Goal: Check status

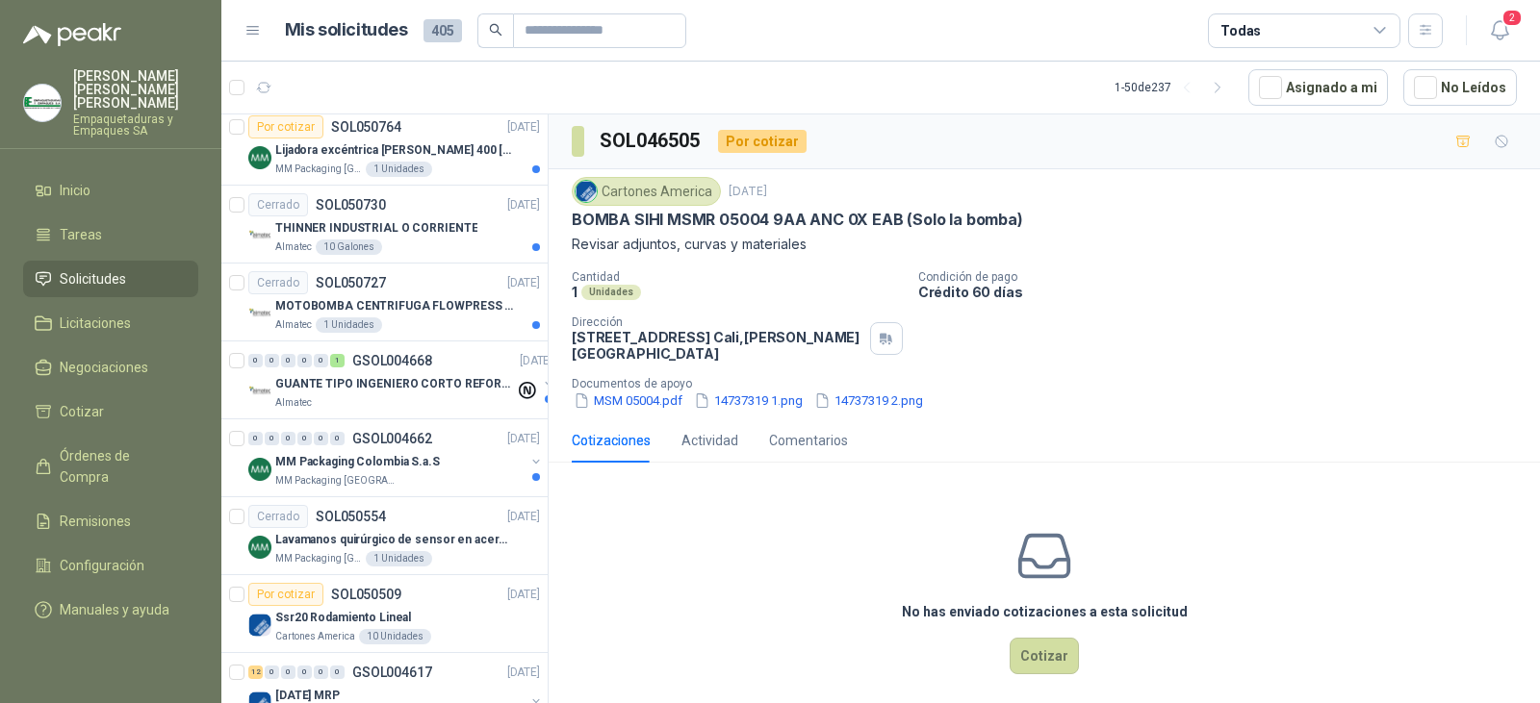
scroll to position [1155, 0]
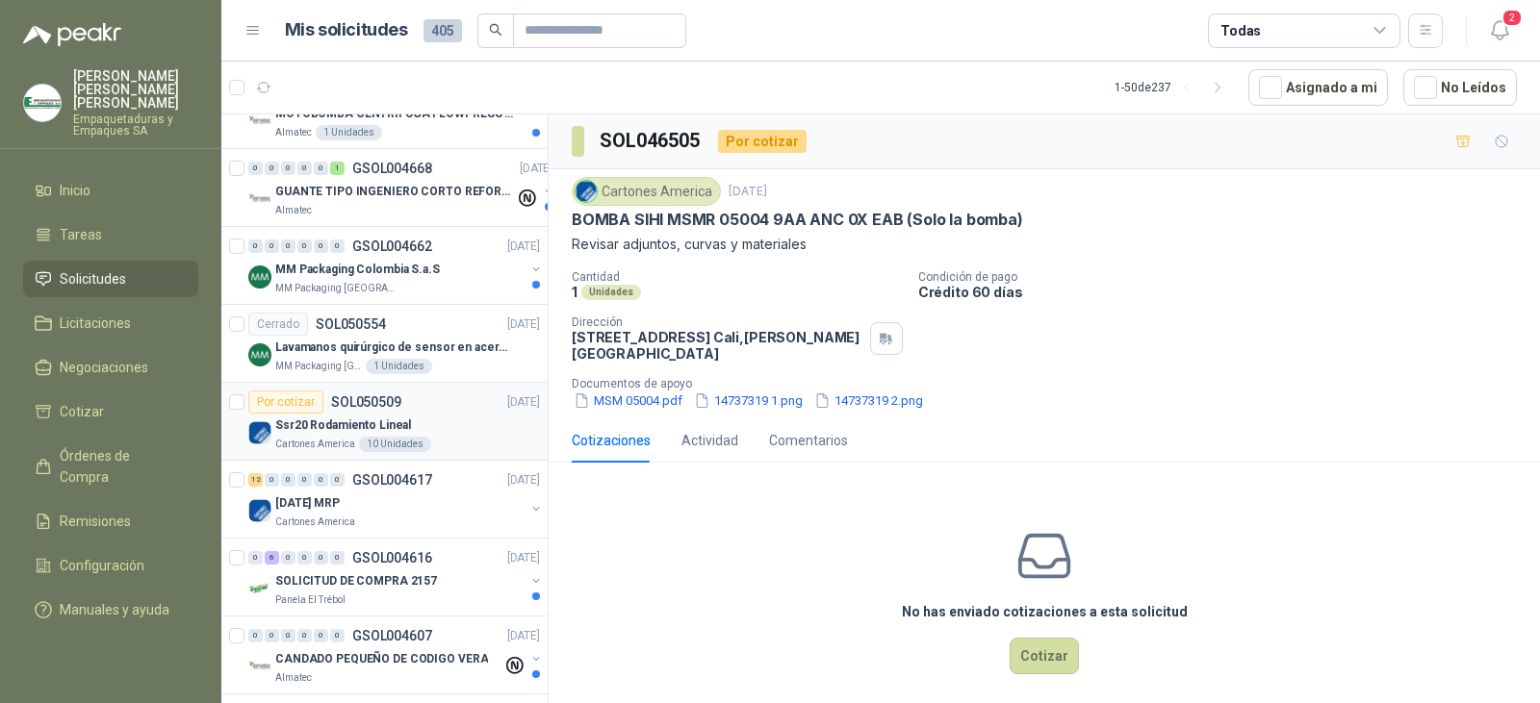
click at [429, 446] on div "Cartones America 10 Unidades" at bounding box center [407, 444] width 265 height 15
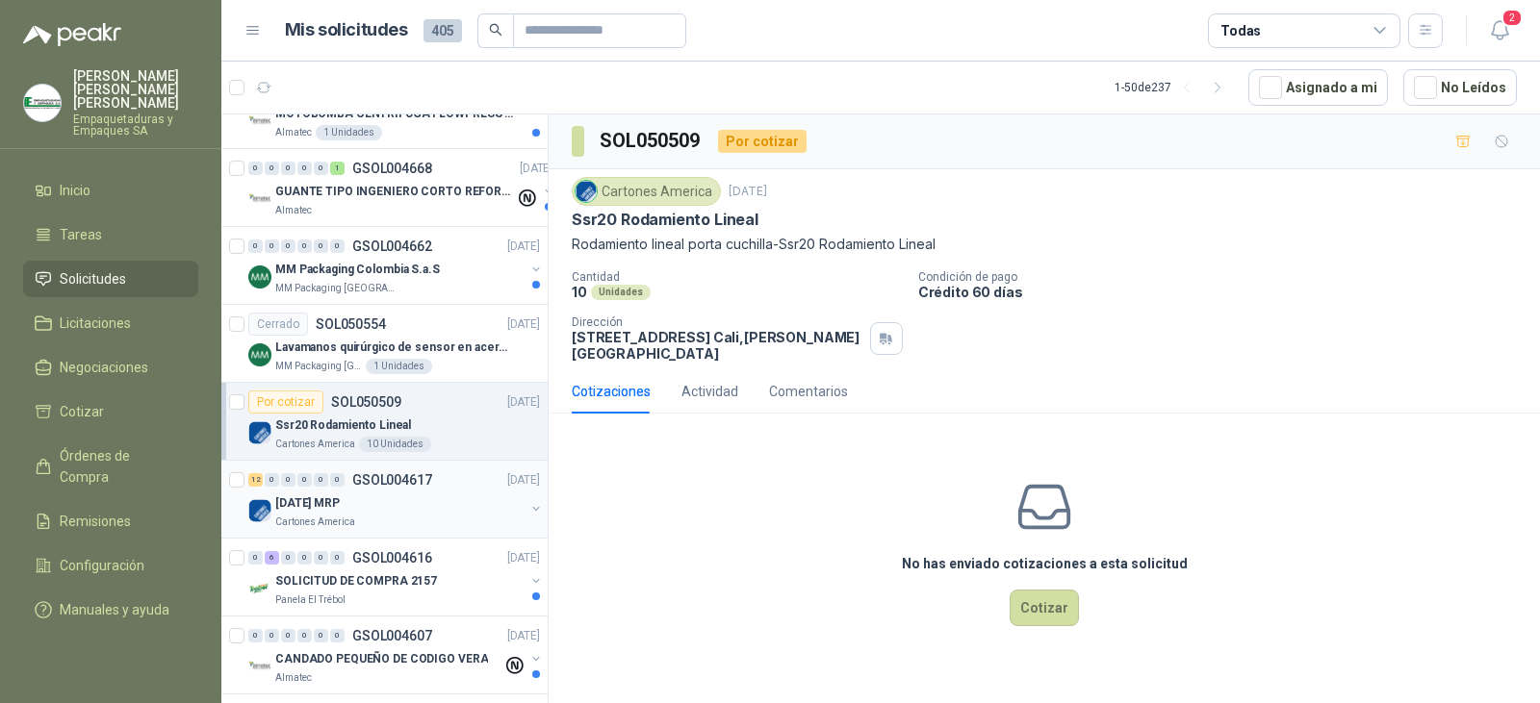
click at [365, 511] on div "[DATE] MRP" at bounding box center [399, 503] width 249 height 23
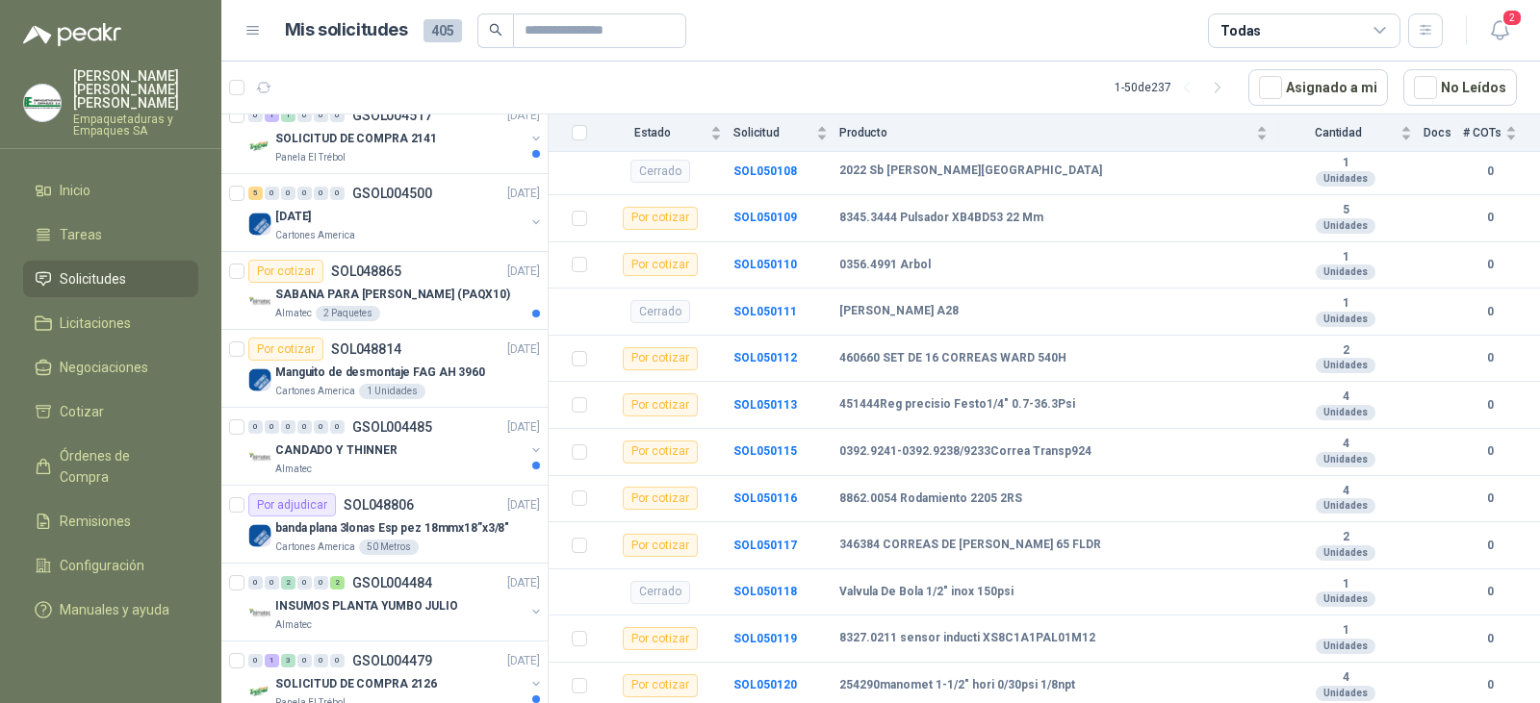
scroll to position [2887, 0]
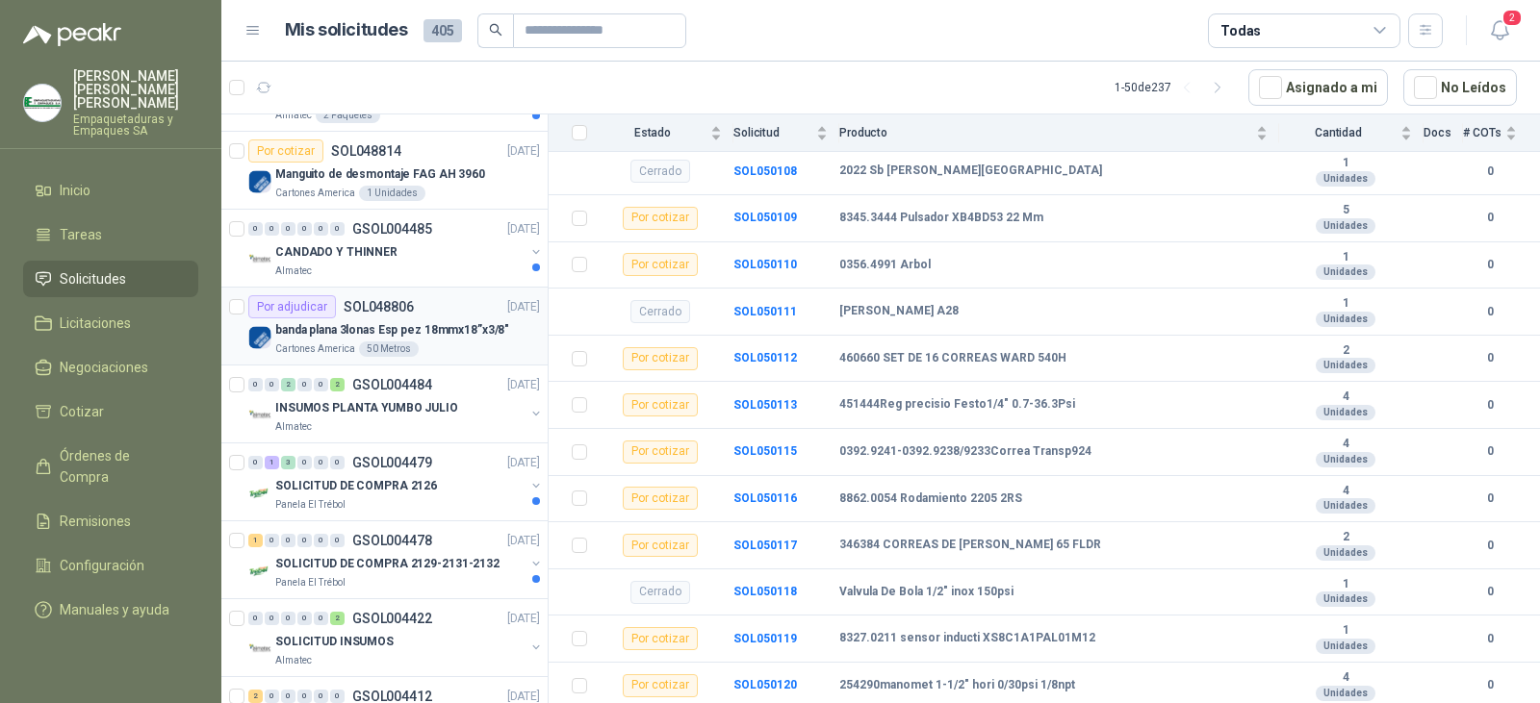
click at [410, 300] on p "SOL048806" at bounding box center [379, 306] width 70 height 13
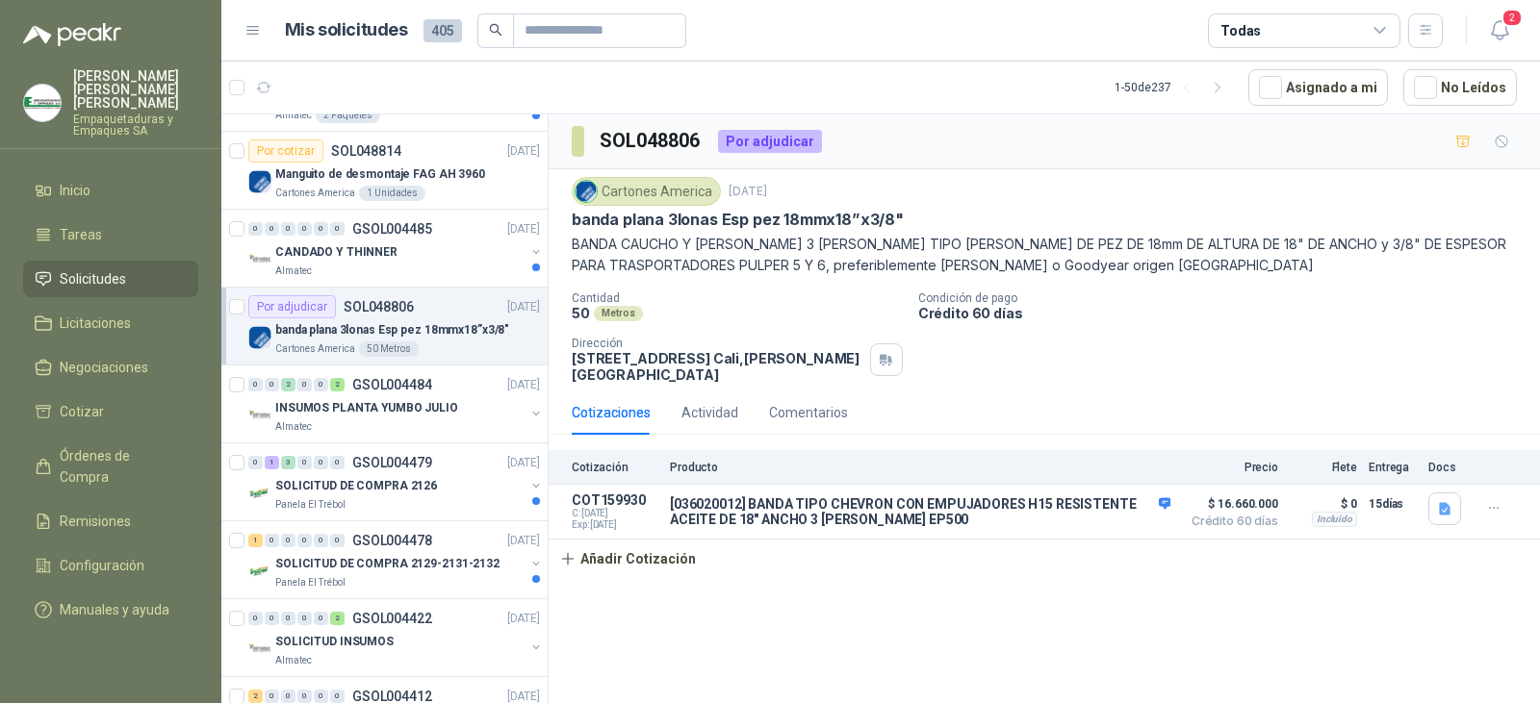
click at [313, 310] on div "Por adjudicar" at bounding box center [292, 306] width 88 height 23
click at [785, 140] on div "Por adjudicar" at bounding box center [770, 141] width 104 height 23
click at [1168, 505] on button "Detalles" at bounding box center [1125, 512] width 90 height 26
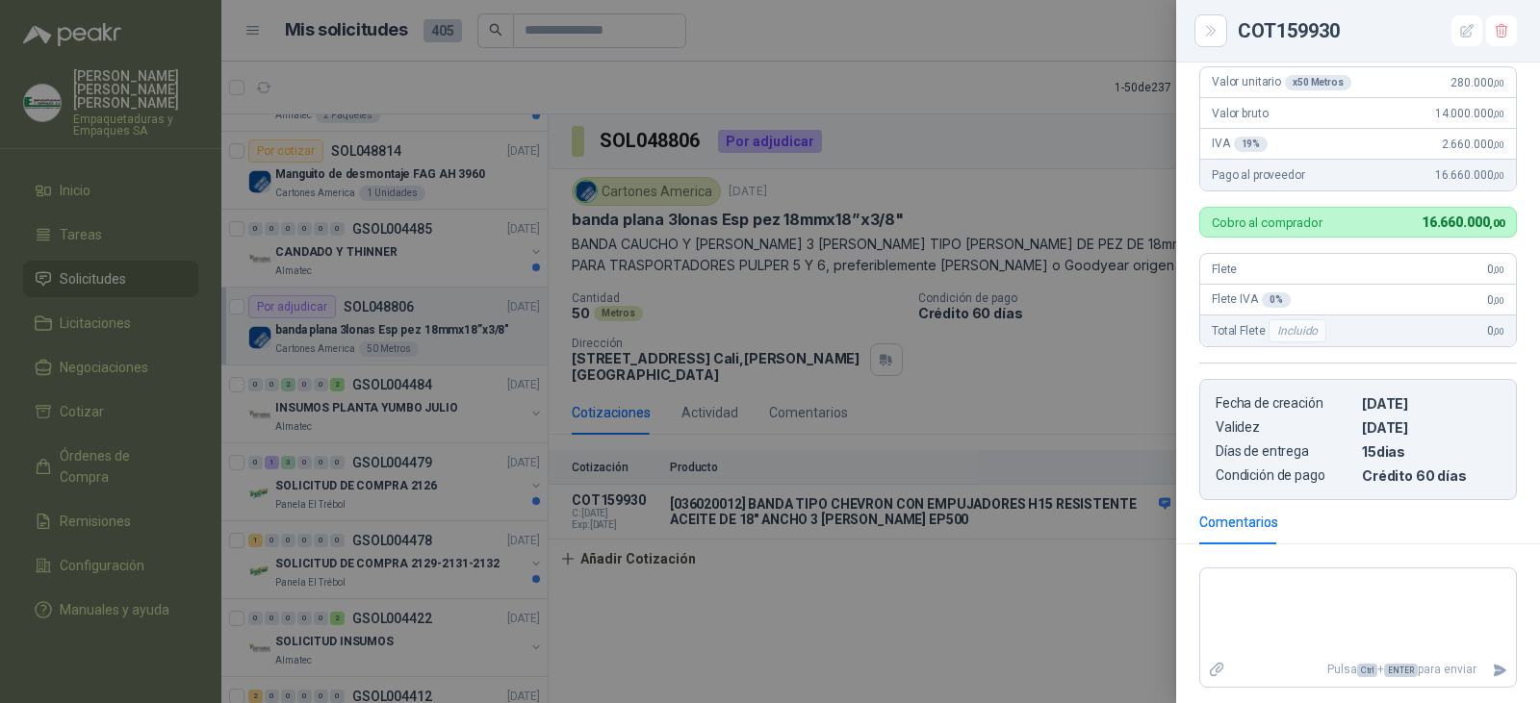
scroll to position [602, 0]
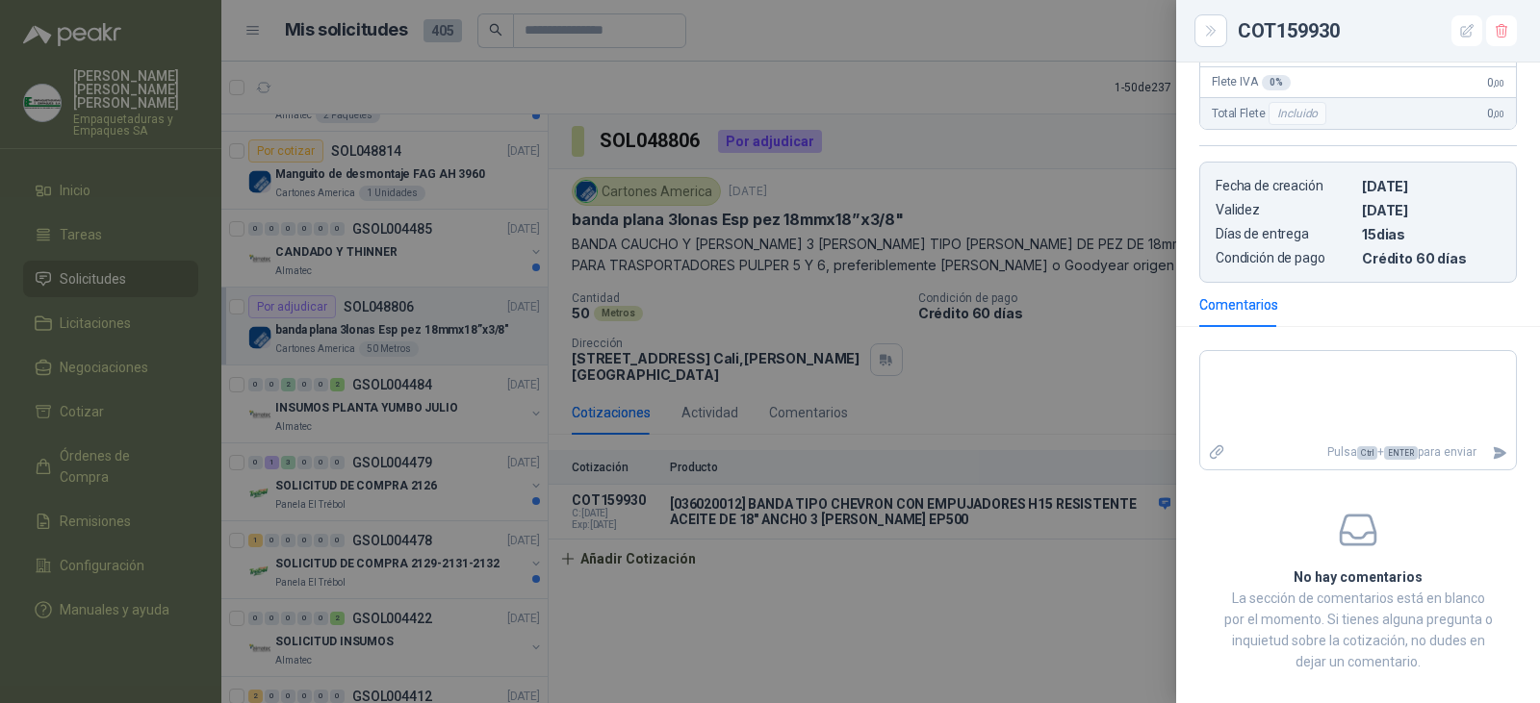
click at [1089, 418] on div at bounding box center [770, 351] width 1540 height 703
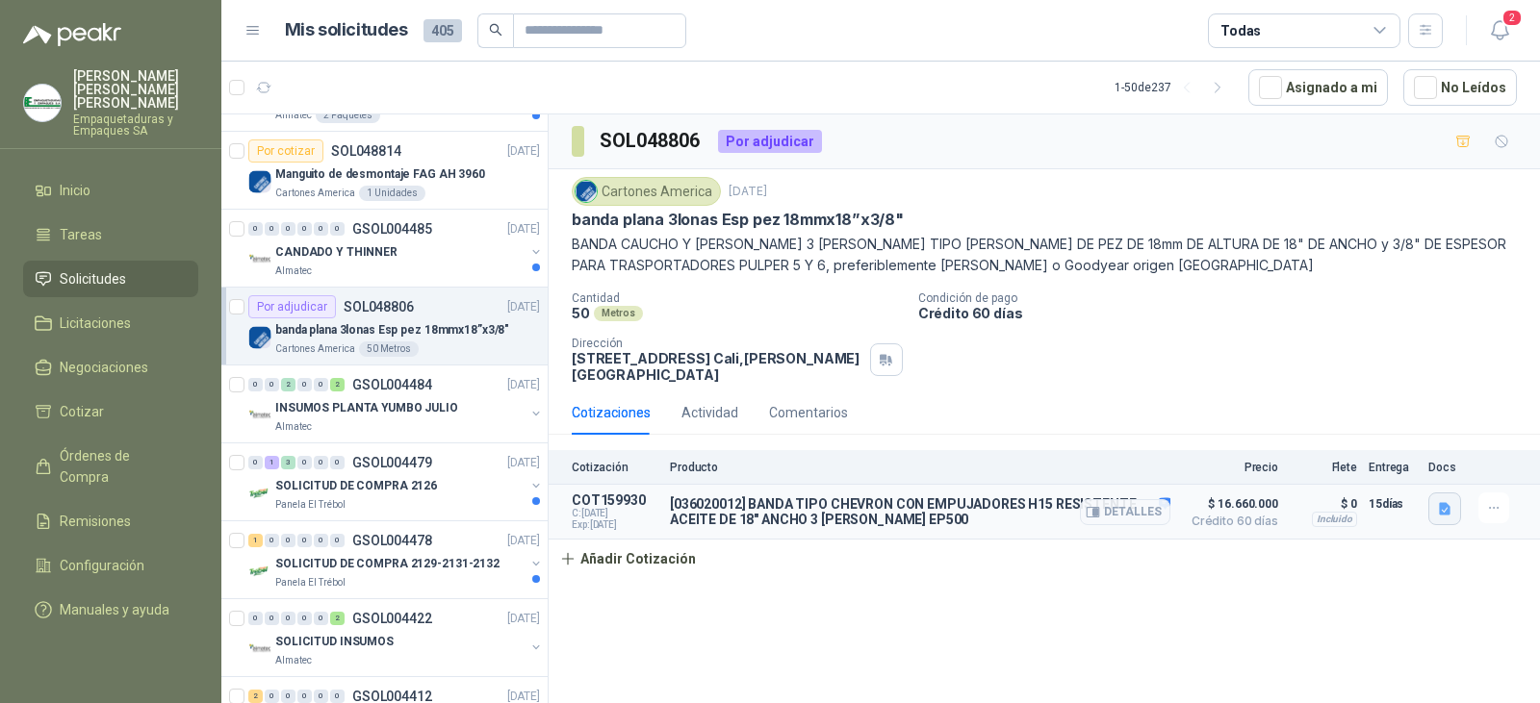
click at [1434, 497] on button "button" at bounding box center [1444, 509] width 33 height 33
click at [1423, 471] on button "image.png" at bounding box center [1406, 467] width 84 height 20
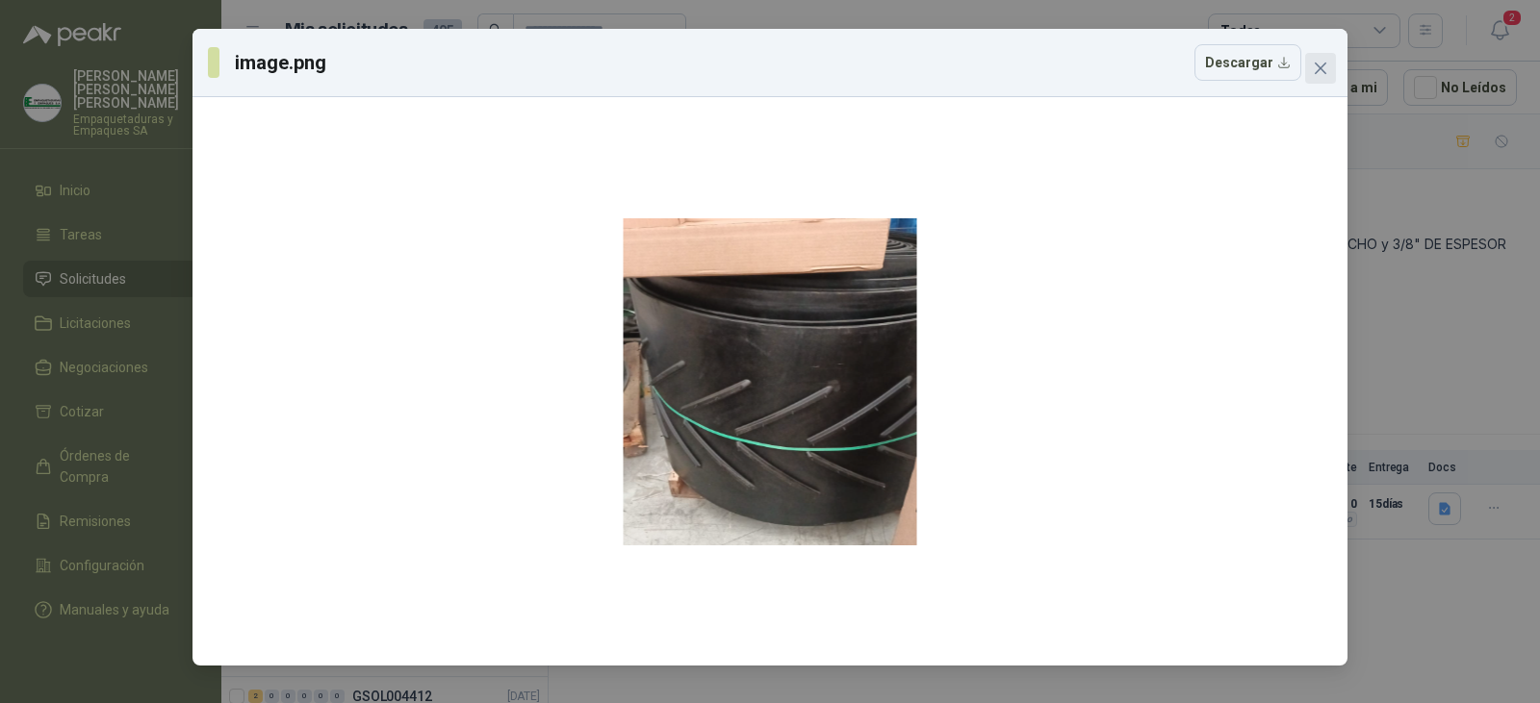
click at [1314, 76] on button "Close" at bounding box center [1320, 68] width 31 height 31
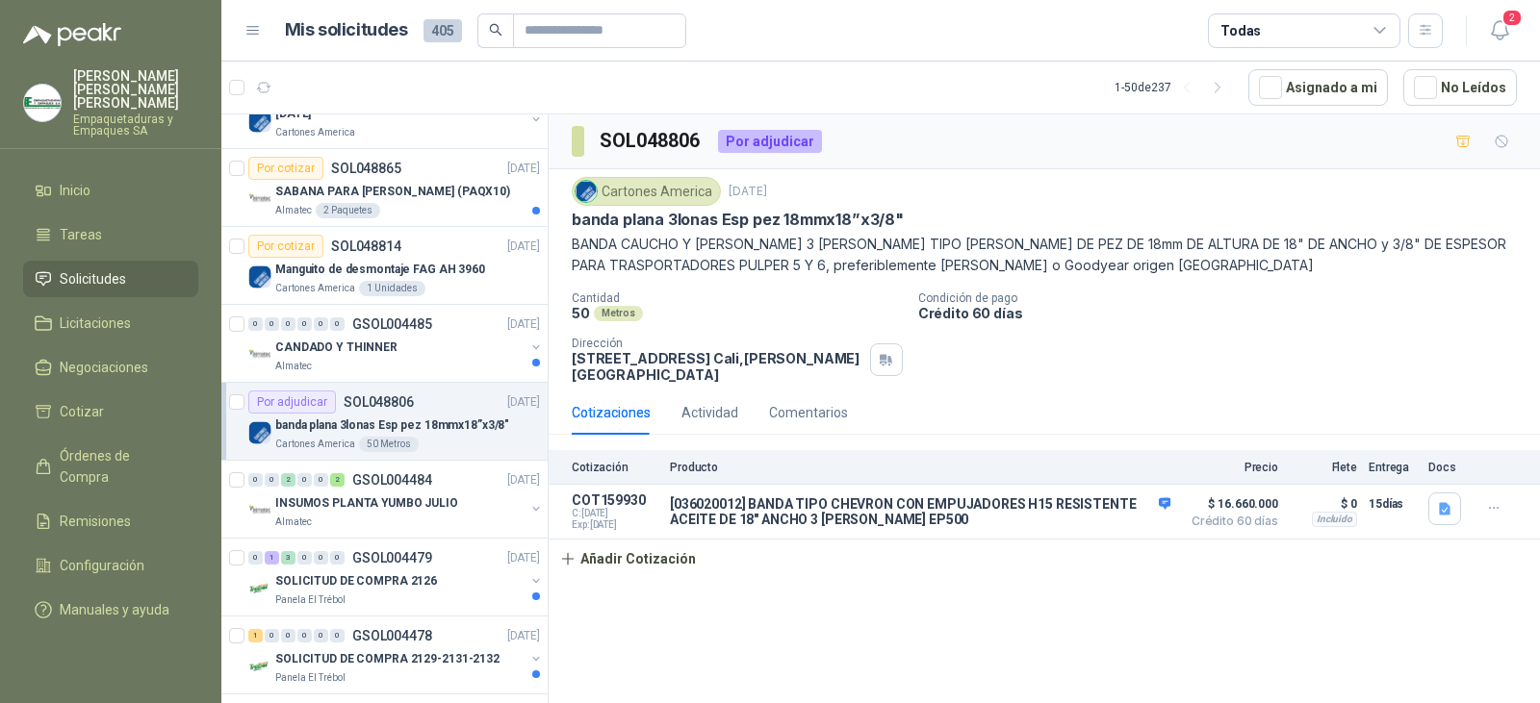
scroll to position [2790, 0]
